Goal: Transaction & Acquisition: Purchase product/service

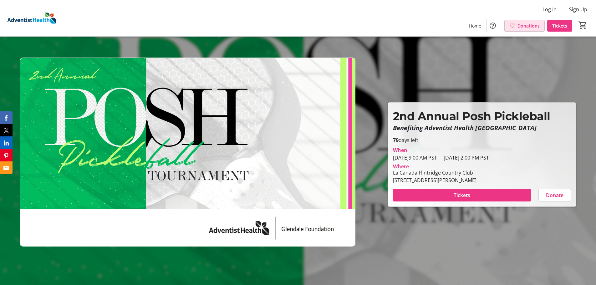
click at [520, 28] on span "Donations" at bounding box center [528, 26] width 22 height 7
click at [555, 195] on span "Donate" at bounding box center [555, 195] width 18 height 8
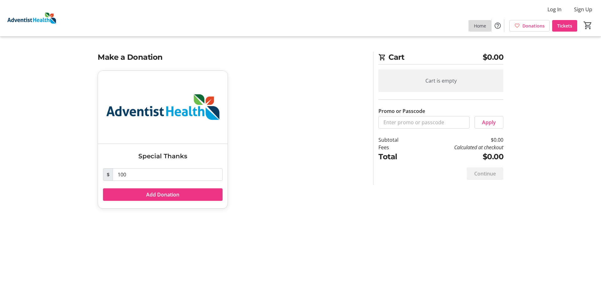
click at [484, 26] on span "Home" at bounding box center [480, 26] width 12 height 7
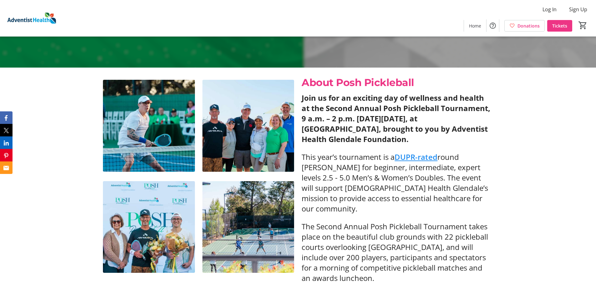
scroll to position [219, 0]
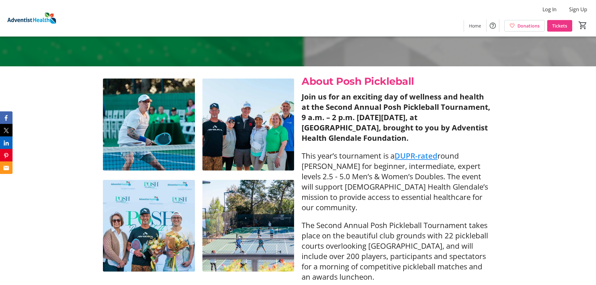
click at [415, 155] on link "DUPR-rated" at bounding box center [415, 155] width 43 height 10
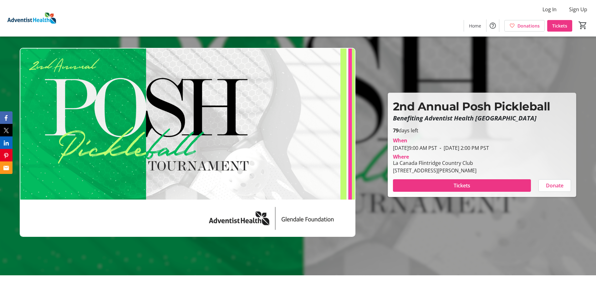
scroll to position [0, 0]
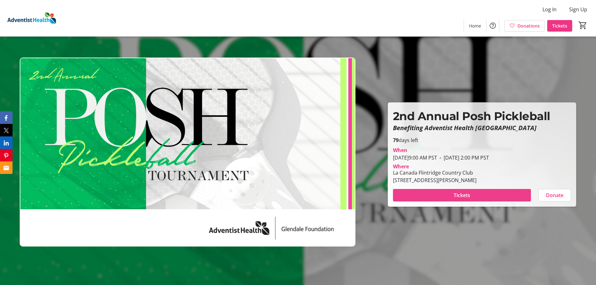
click at [427, 193] on span at bounding box center [462, 195] width 138 height 15
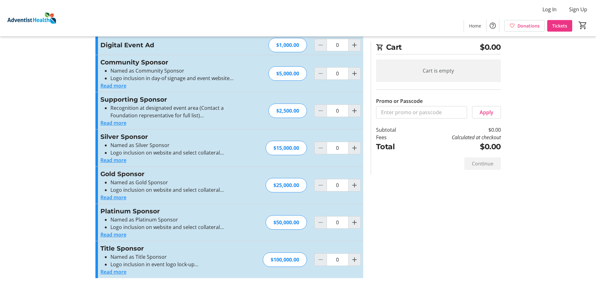
scroll to position [130, 0]
click at [475, 239] on div "Promo or Passcode Apply Individual Player Ticket This ticket gets you access to…" at bounding box center [298, 103] width 413 height 364
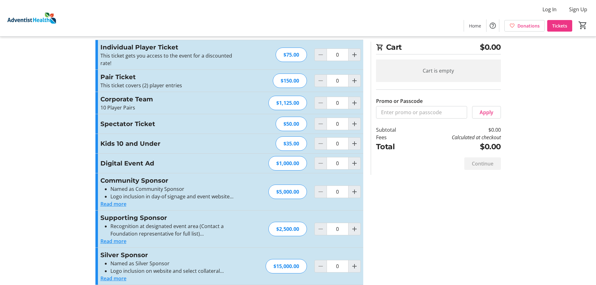
scroll to position [0, 0]
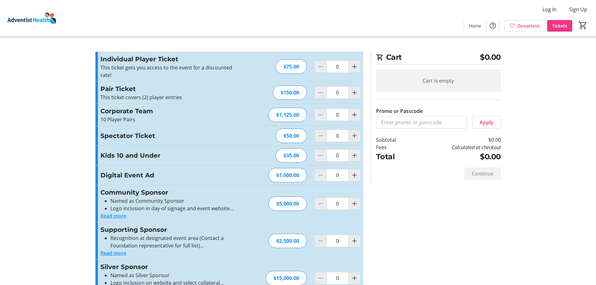
drag, startPoint x: 17, startPoint y: 0, endPoint x: 361, endPoint y: 17, distance: 344.5
click at [361, 17] on div "Log In Sign Up Home Donations Tickets 0" at bounding box center [298, 18] width 596 height 36
